Goal: Contribute content: Add original content to the website for others to see

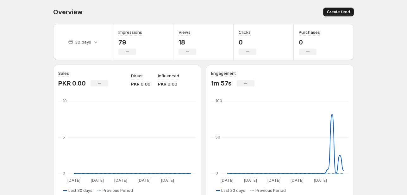
click at [335, 11] on span "Create feed" at bounding box center [338, 11] width 23 height 5
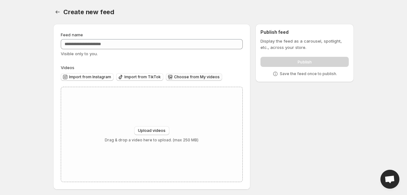
click at [192, 76] on span "Choose from My videos" at bounding box center [197, 77] width 46 height 5
click at [154, 133] on span "Upload videos" at bounding box center [152, 130] width 28 height 5
click at [57, 12] on icon "Settings" at bounding box center [58, 11] width 4 height 3
